Goal: Task Accomplishment & Management: Manage account settings

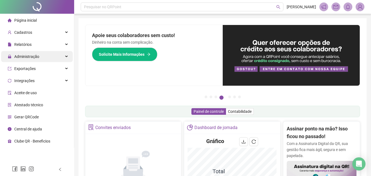
click at [46, 60] on div "Administração" at bounding box center [37, 56] width 72 height 11
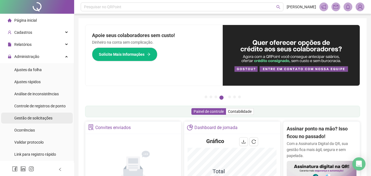
click at [37, 116] on span "Gestão de solicitações" at bounding box center [33, 118] width 38 height 4
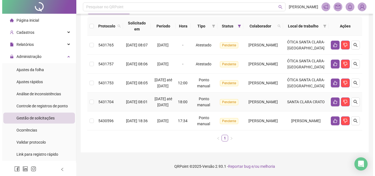
scroll to position [107, 0]
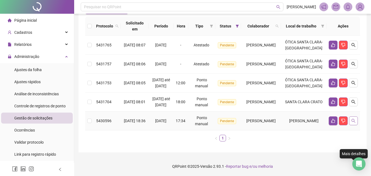
click at [351, 119] on icon "search" at bounding box center [353, 121] width 4 height 4
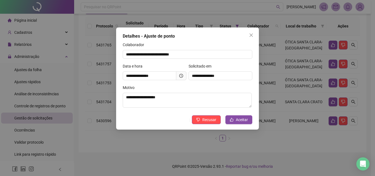
click at [236, 111] on div "**********" at bounding box center [188, 98] width 132 height 27
click at [243, 116] on button "Aceitar" at bounding box center [238, 119] width 27 height 9
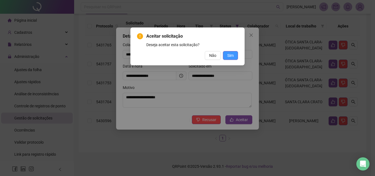
click at [230, 54] on span "Sim" at bounding box center [230, 55] width 6 height 6
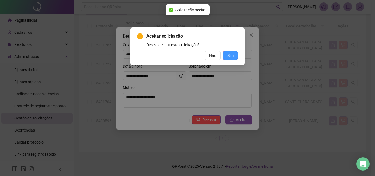
click at [233, 55] on div "Aceitar solicitação Deseja aceitar esta solicitação? Não Sim" at bounding box center [187, 88] width 375 height 176
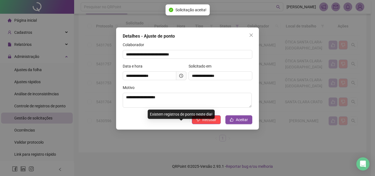
scroll to position [82, 0]
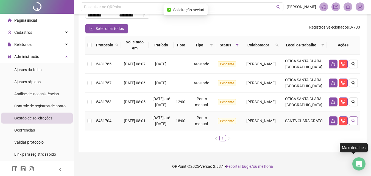
click at [351, 119] on icon "search" at bounding box center [353, 121] width 4 height 4
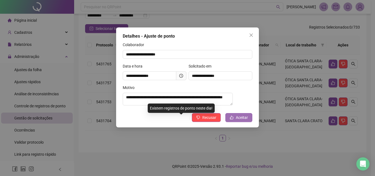
click at [247, 120] on span "Aceitar" at bounding box center [242, 117] width 12 height 6
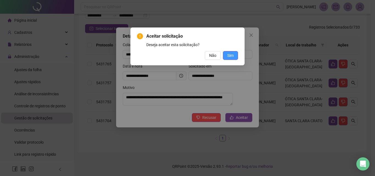
click at [230, 55] on span "Sim" at bounding box center [230, 55] width 6 height 6
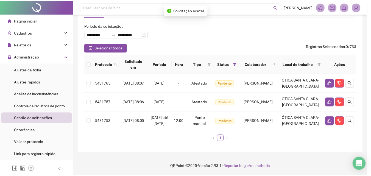
scroll to position [57, 0]
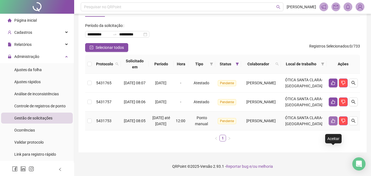
click at [335, 117] on button "button" at bounding box center [332, 120] width 9 height 9
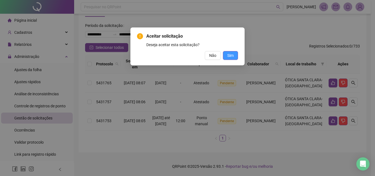
click at [230, 54] on span "Sim" at bounding box center [230, 55] width 6 height 6
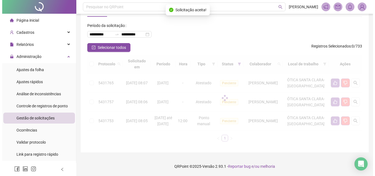
scroll to position [26, 0]
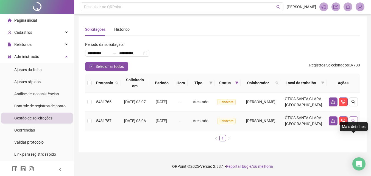
click at [353, 119] on icon "search" at bounding box center [353, 121] width 4 height 4
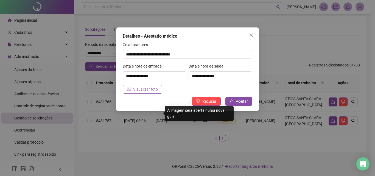
click at [148, 89] on span "Visualizar foto" at bounding box center [145, 89] width 25 height 6
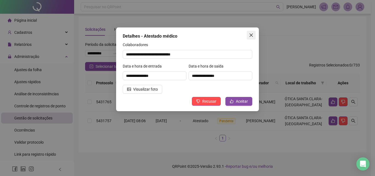
click at [248, 35] on span "Close" at bounding box center [251, 35] width 9 height 4
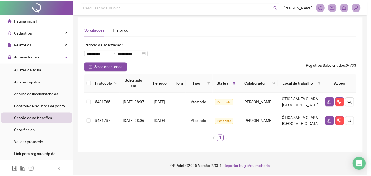
scroll to position [14, 0]
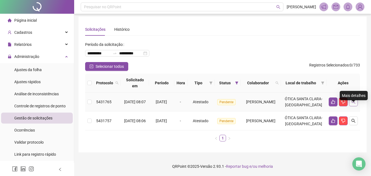
click at [352, 100] on icon "search" at bounding box center [353, 102] width 4 height 4
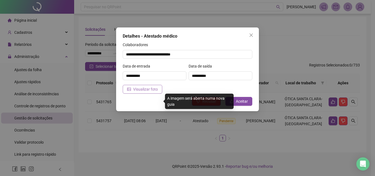
click at [136, 86] on button "Visualizar foto" at bounding box center [143, 89] width 40 height 9
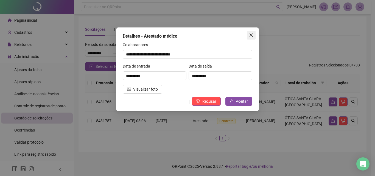
click at [249, 35] on icon "close" at bounding box center [251, 35] width 4 height 4
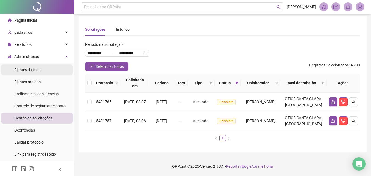
click at [38, 71] on span "Ajustes da folha" at bounding box center [27, 69] width 27 height 4
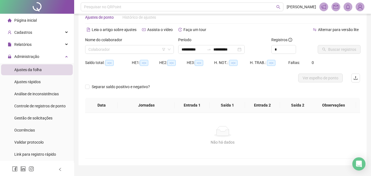
type input "**********"
click at [130, 47] on input "search" at bounding box center [126, 49] width 77 height 8
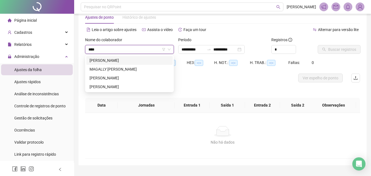
type input "*****"
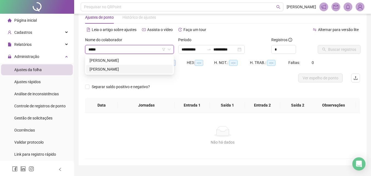
click at [122, 70] on div "[PERSON_NAME]" at bounding box center [129, 69] width 80 height 6
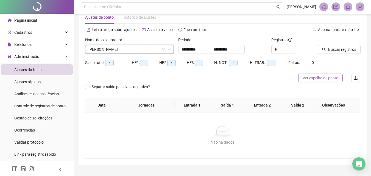
click at [313, 77] on span "Ver espelho de ponto" at bounding box center [320, 78] width 36 height 6
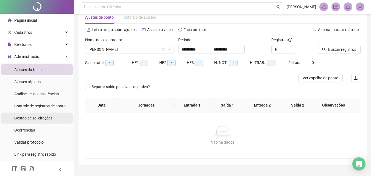
click at [45, 115] on div "Gestão de solicitações" at bounding box center [33, 117] width 38 height 11
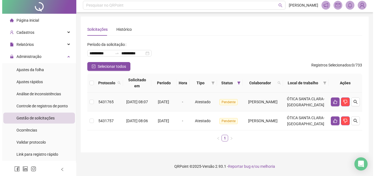
scroll to position [26, 0]
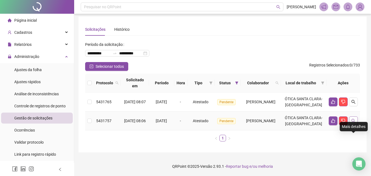
click at [353, 119] on icon "search" at bounding box center [353, 121] width 4 height 4
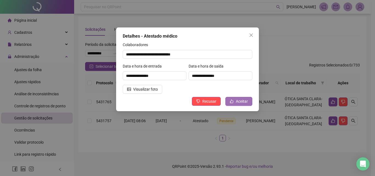
click at [236, 100] on span "Aceitar" at bounding box center [242, 101] width 12 height 6
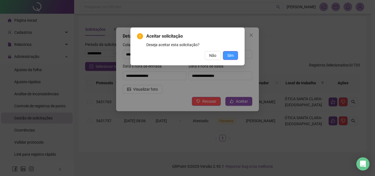
click at [236, 55] on button "Sim" at bounding box center [230, 55] width 15 height 9
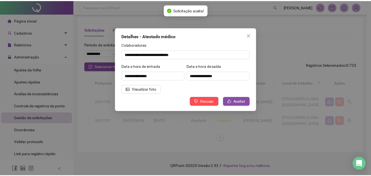
scroll to position [0, 0]
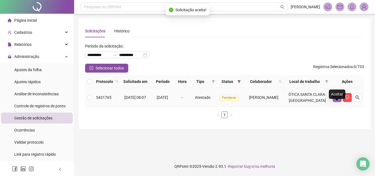
click at [336, 100] on icon "like" at bounding box center [337, 97] width 4 height 4
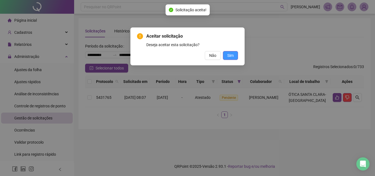
click at [233, 54] on span "Sim" at bounding box center [230, 55] width 6 height 6
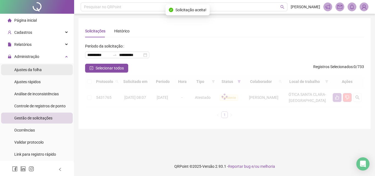
click at [30, 66] on div "Ajustes da folha" at bounding box center [27, 69] width 27 height 11
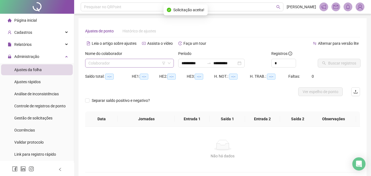
type input "**********"
click at [111, 66] on input "search" at bounding box center [126, 63] width 77 height 8
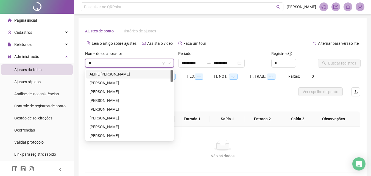
type input "***"
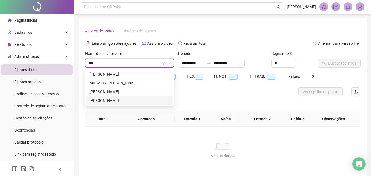
click at [126, 100] on div "[PERSON_NAME]" at bounding box center [129, 100] width 80 height 6
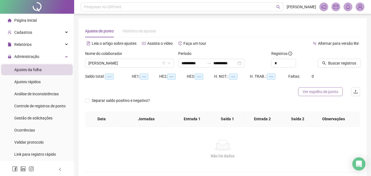
click at [302, 91] on button "Ver espelho de ponto" at bounding box center [320, 91] width 44 height 9
click at [126, 65] on span "[PERSON_NAME]" at bounding box center [129, 63] width 82 height 8
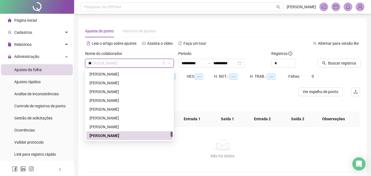
scroll to position [219, 0]
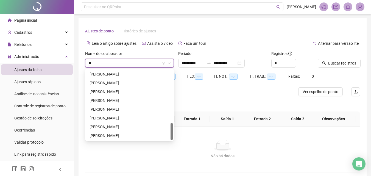
type input "***"
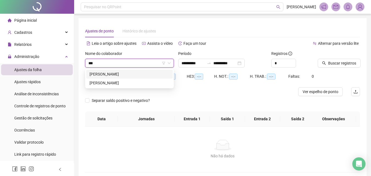
scroll to position [0, 0]
drag, startPoint x: 130, startPoint y: 79, endPoint x: 146, endPoint y: 76, distance: 16.5
click at [130, 79] on div "[PERSON_NAME]" at bounding box center [129, 82] width 86 height 9
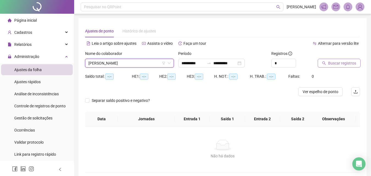
click at [320, 65] on button "Buscar registros" at bounding box center [338, 63] width 43 height 9
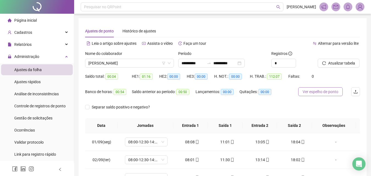
click at [330, 92] on span "Ver espelho de ponto" at bounding box center [320, 92] width 36 height 6
